Goal: Use online tool/utility: Utilize a website feature to perform a specific function

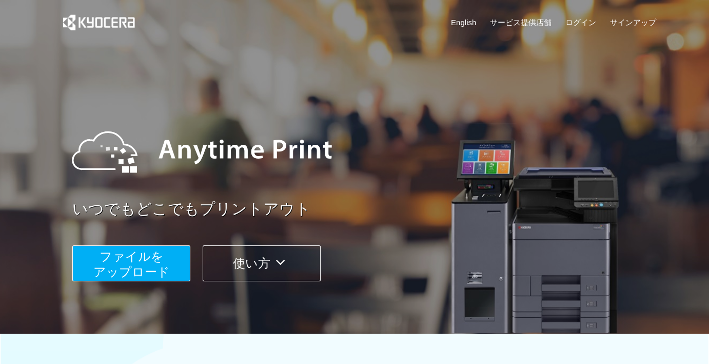
click at [147, 261] on span "ファイルを ​​アップロード" at bounding box center [131, 263] width 76 height 29
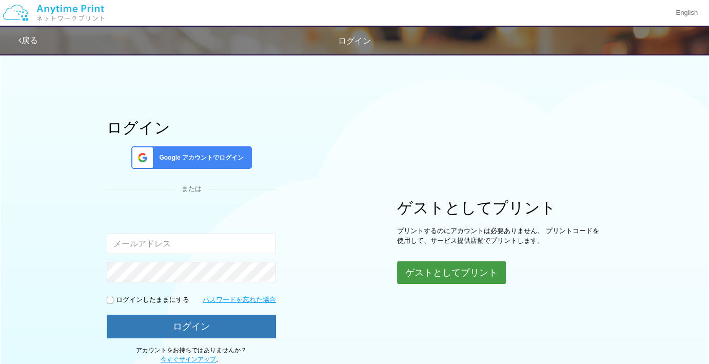
click at [440, 267] on button "ゲストとしてプリント" at bounding box center [451, 272] width 109 height 23
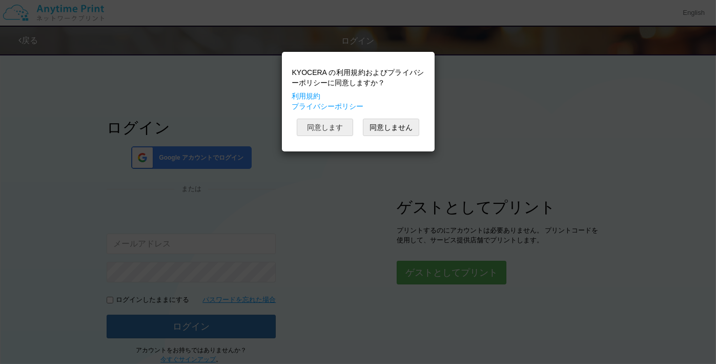
click at [329, 119] on button "同意します" at bounding box center [325, 126] width 56 height 17
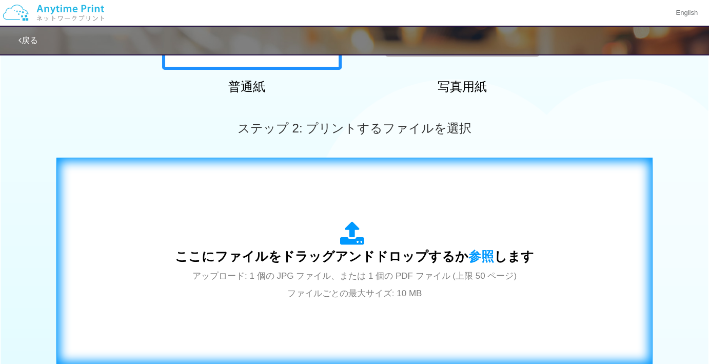
scroll to position [308, 0]
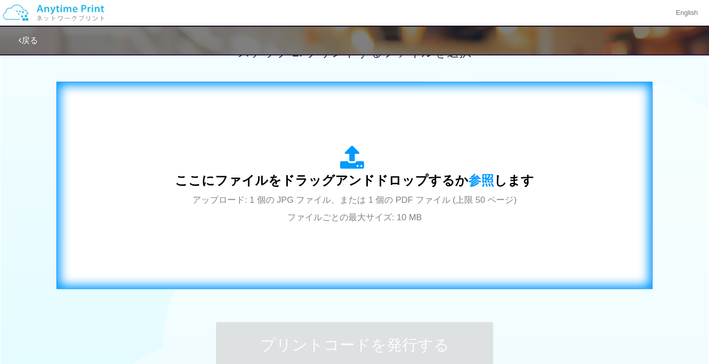
click at [346, 201] on span "アップロード: 1 個の JPG ファイル、または 1 個の PDF ファイル (上限 50 ページ) ファイルごとの最大サイズ: 10 MB" at bounding box center [354, 208] width 324 height 27
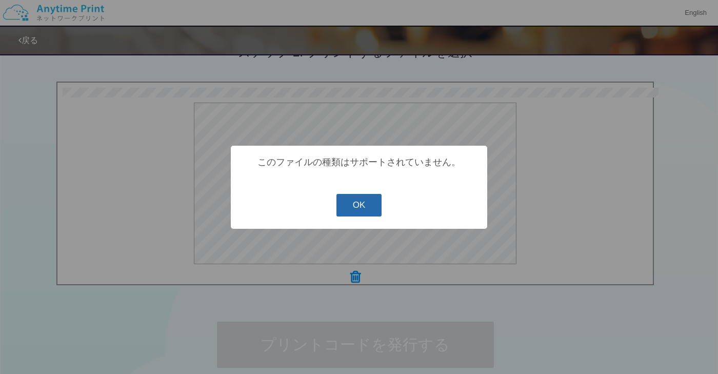
click at [357, 205] on button "OK" at bounding box center [359, 205] width 46 height 23
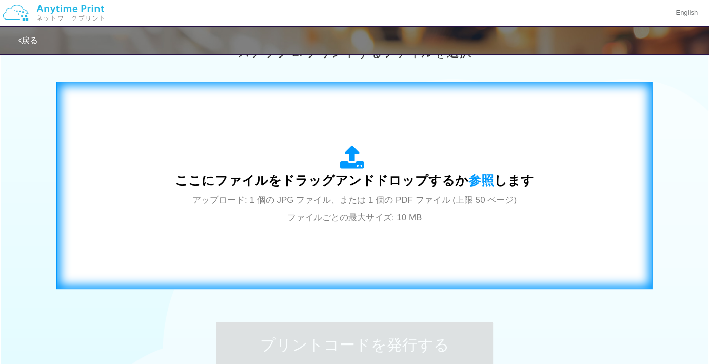
click at [461, 178] on span "ここにファイルをドラッグアンドドロップするか 参照 します" at bounding box center [354, 180] width 359 height 14
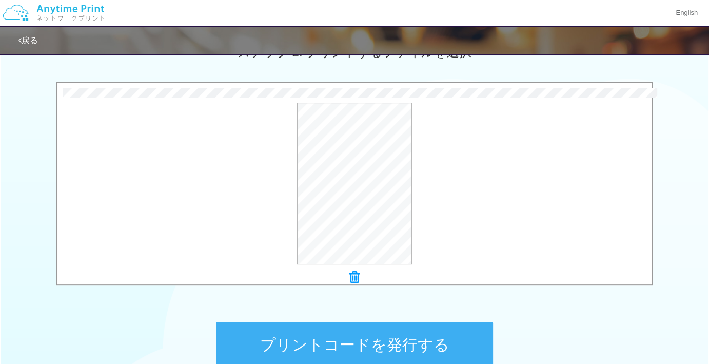
scroll to position [416, 0]
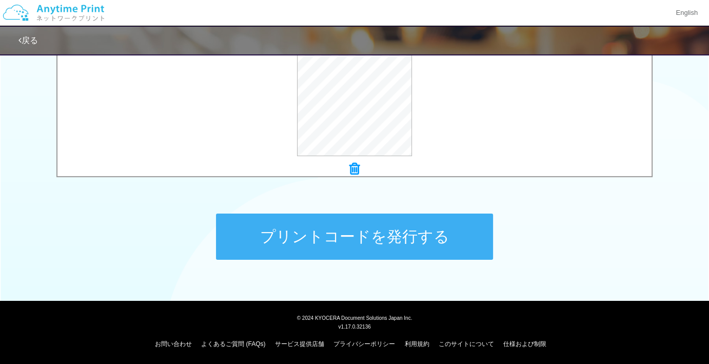
click at [387, 233] on button "プリントコードを発行する" at bounding box center [354, 236] width 277 height 46
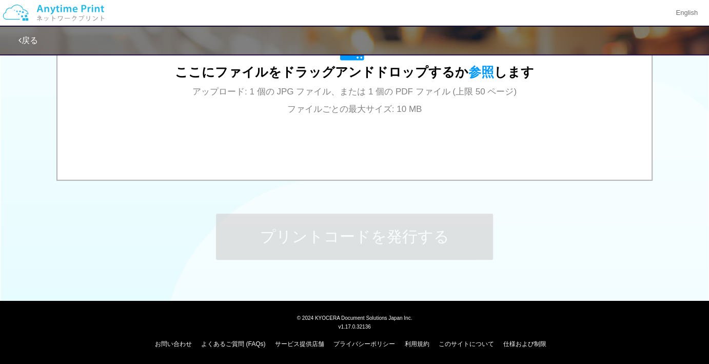
scroll to position [0, 0]
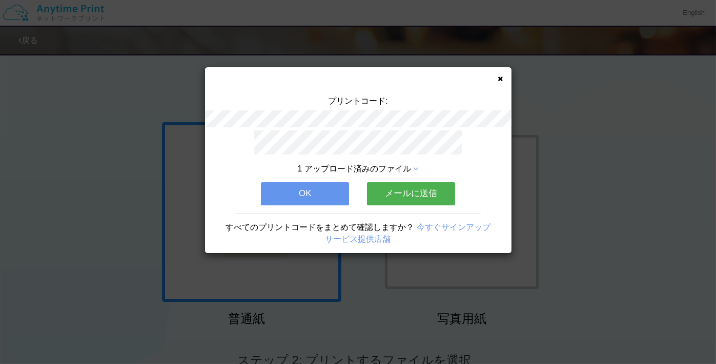
click at [314, 191] on button "OK" at bounding box center [305, 193] width 88 height 23
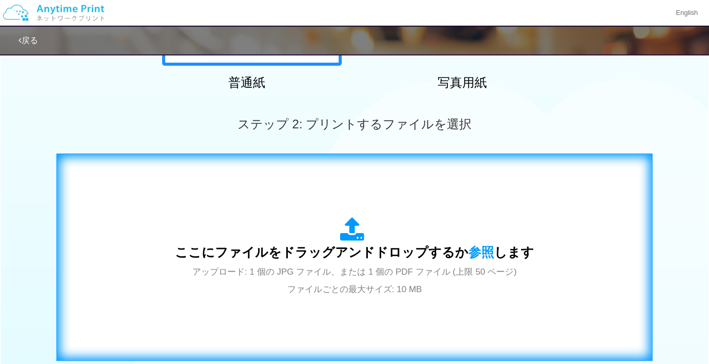
scroll to position [308, 0]
